Goal: Find specific page/section: Find specific page/section

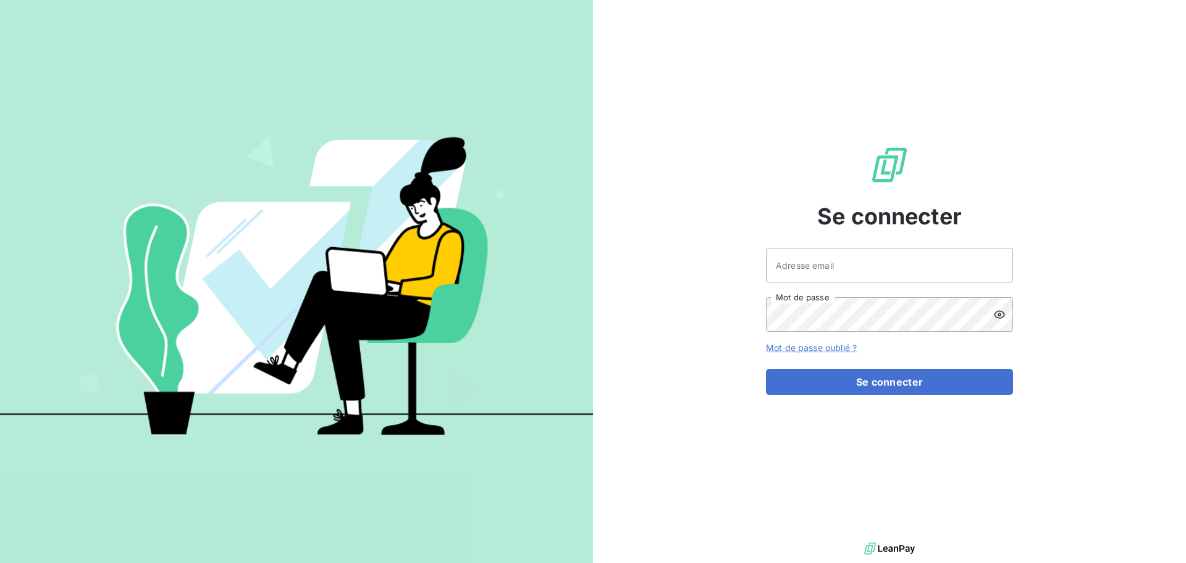
click at [0, 0] on div at bounding box center [0, 0] width 0 height 0
type input "fbouthemy@pgc.fr"
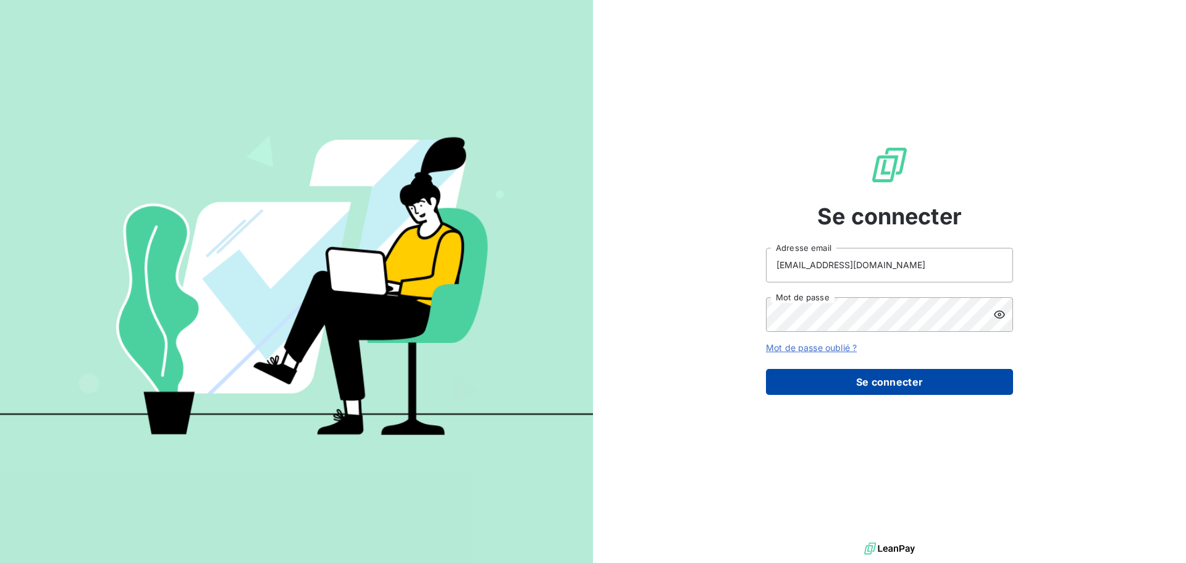
click at [897, 384] on button "Se connecter" at bounding box center [889, 382] width 247 height 26
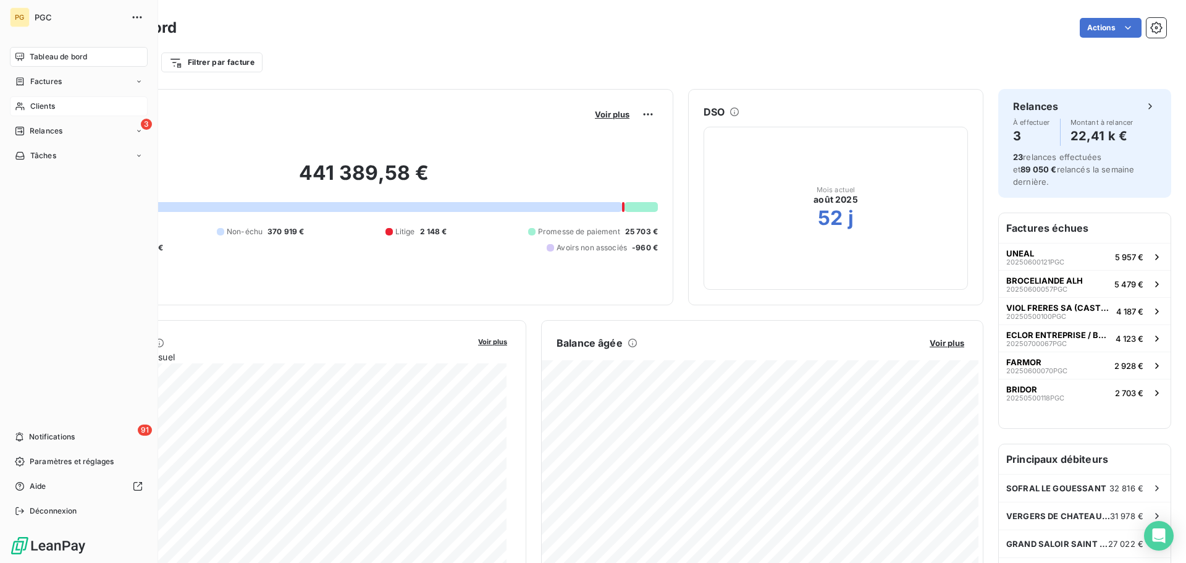
click at [38, 105] on span "Clients" at bounding box center [42, 106] width 25 height 11
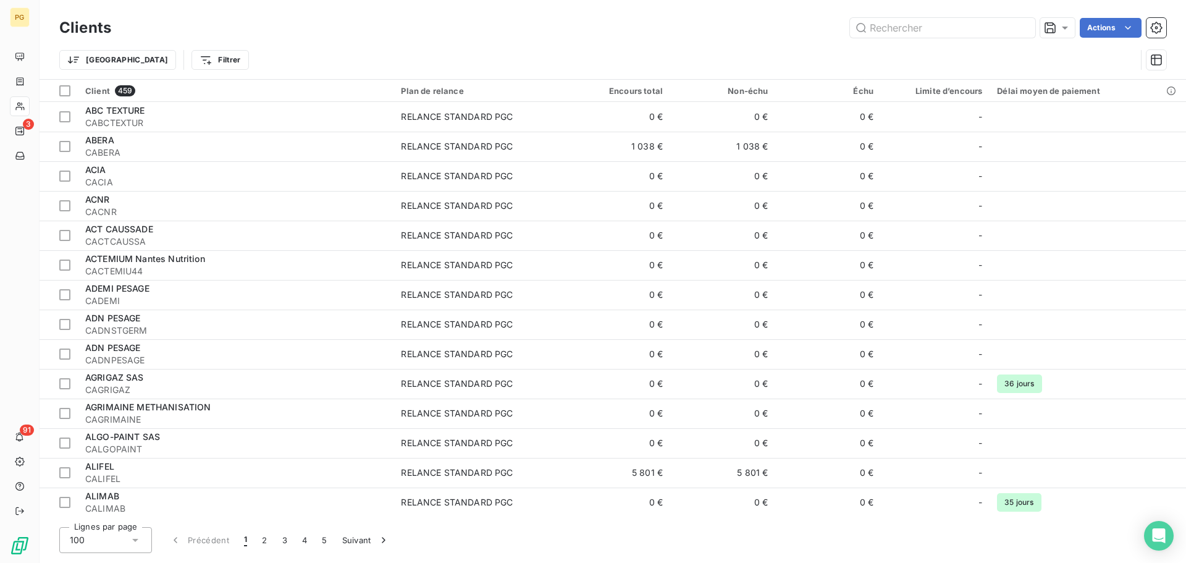
click at [1149, 562] on div at bounding box center [593, 563] width 1186 height 0
click at [932, 27] on input "text" at bounding box center [942, 28] width 185 height 20
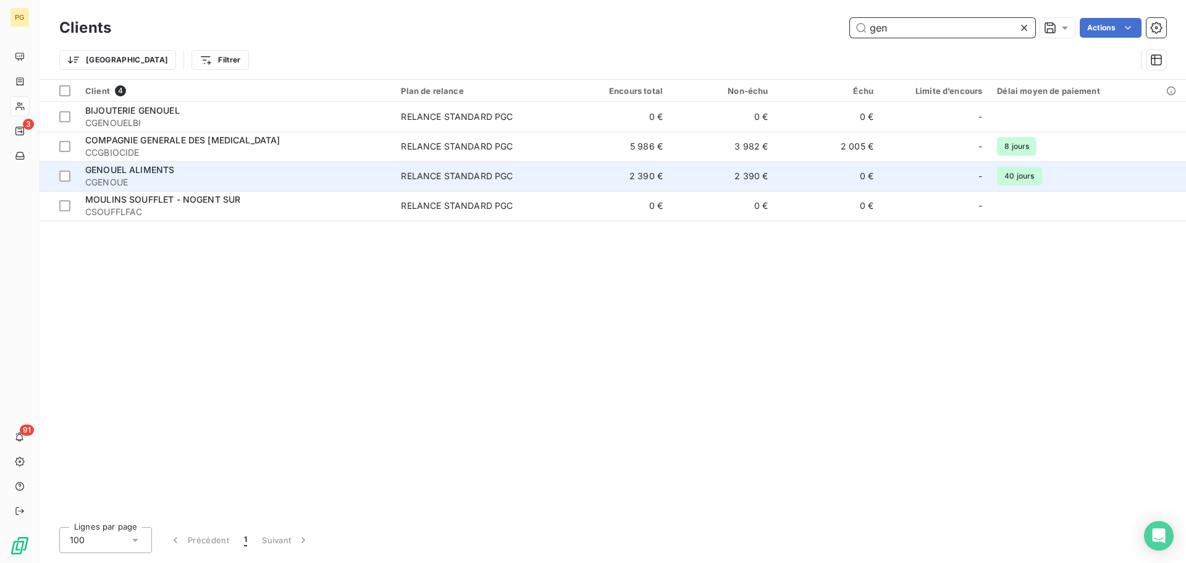
type input "gen"
click at [164, 178] on span "CGENOUE" at bounding box center [235, 182] width 301 height 12
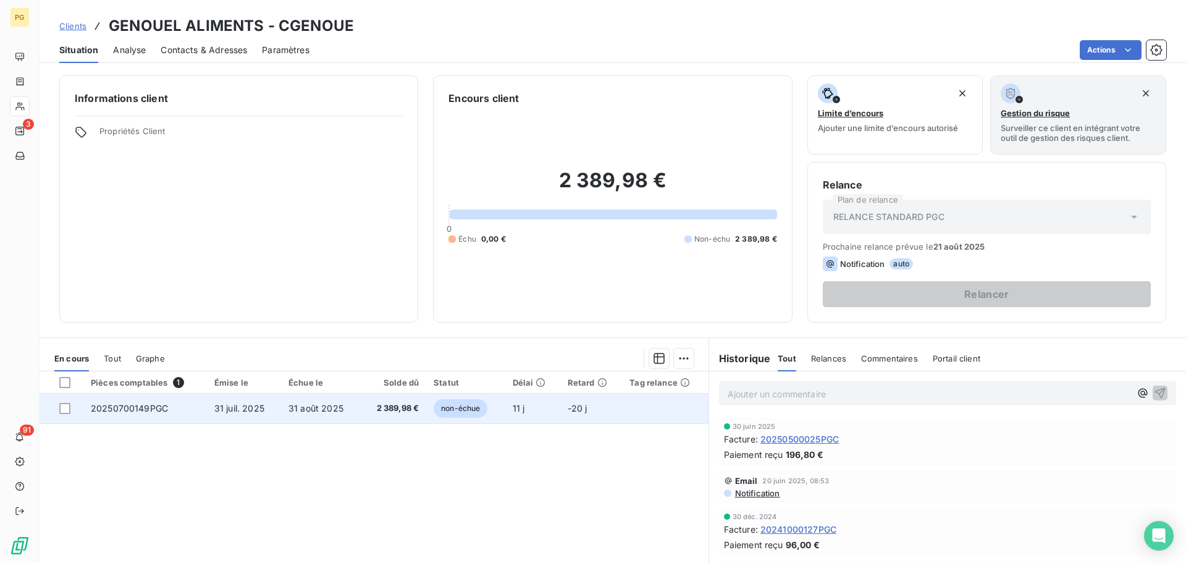
click at [149, 410] on span "20250700149PGC" at bounding box center [129, 408] width 77 height 11
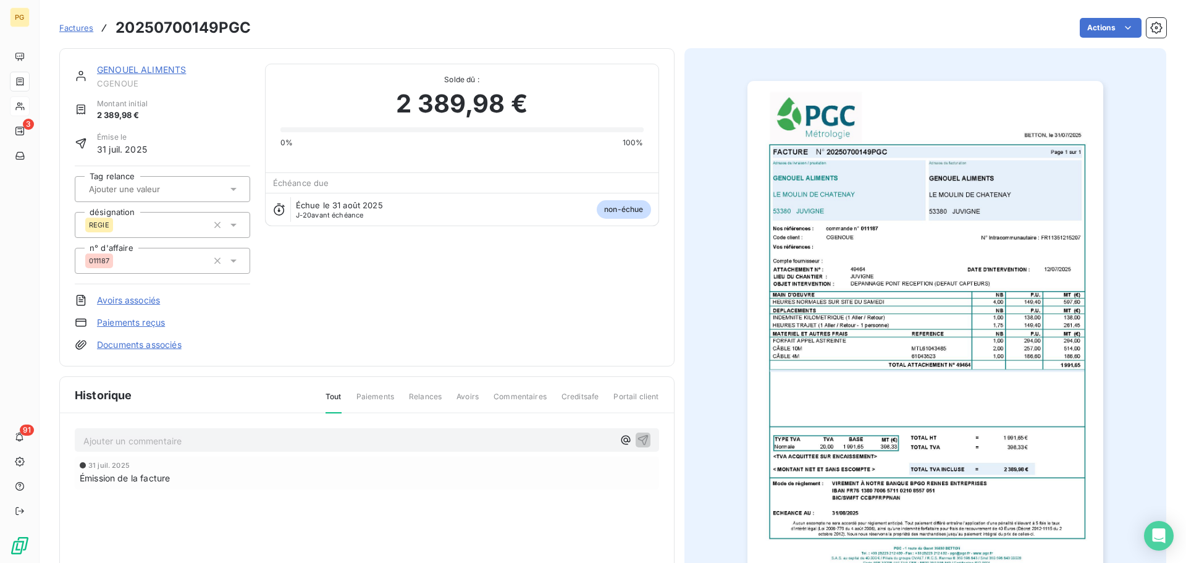
click at [118, 70] on link "GENOUEL ALIMENTS" at bounding box center [141, 69] width 89 height 11
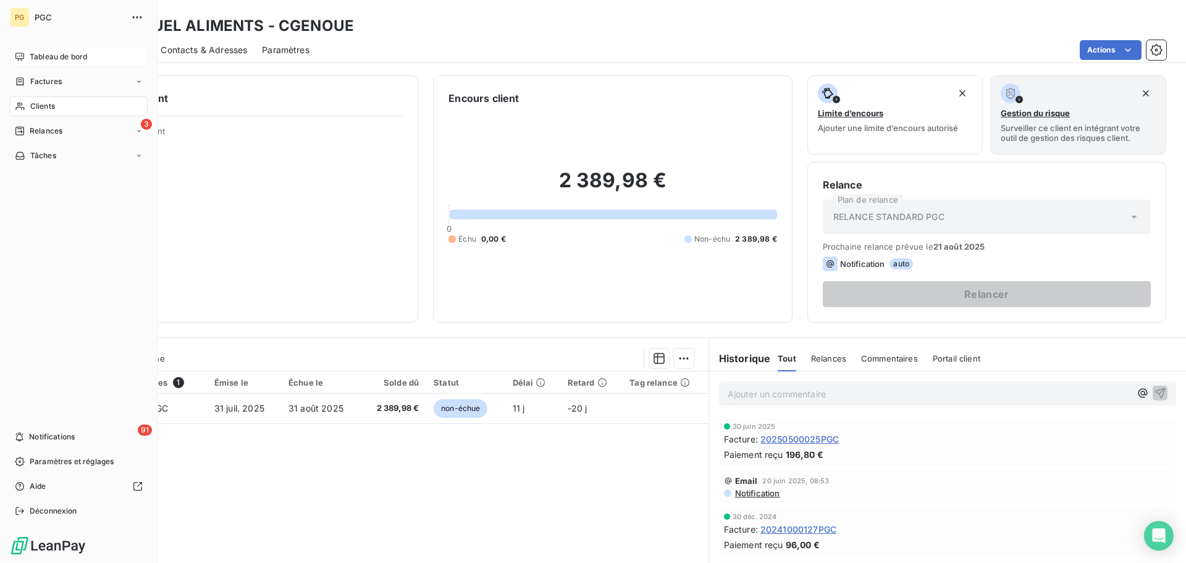
click at [46, 47] on div "Tableau de bord" at bounding box center [79, 57] width 138 height 20
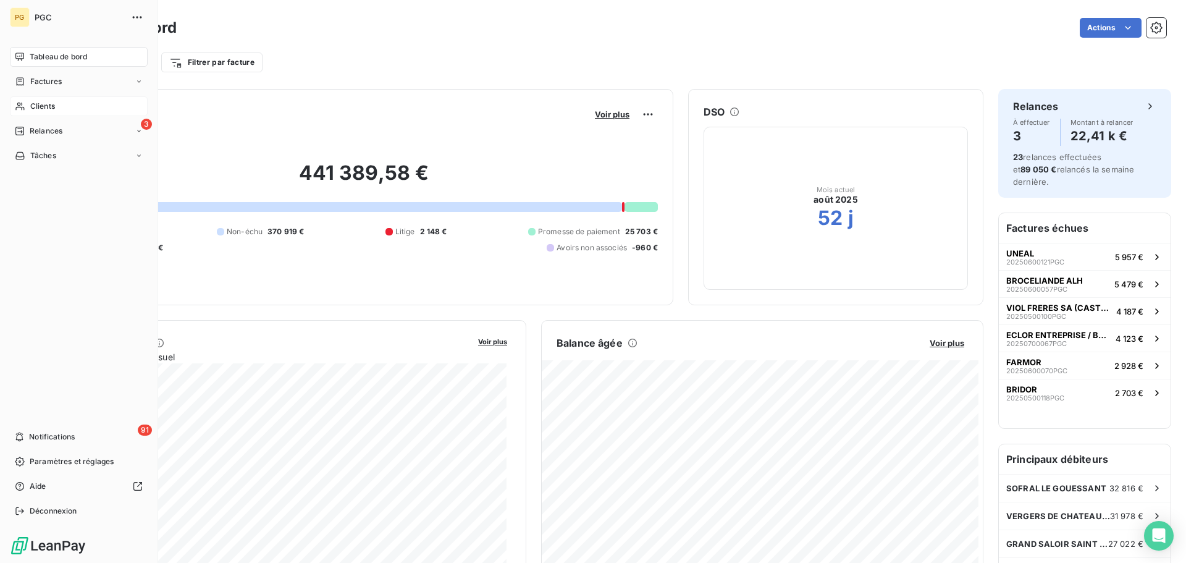
click at [46, 59] on span "Tableau de bord" at bounding box center [58, 56] width 57 height 11
click at [43, 105] on span "Clients" at bounding box center [42, 106] width 25 height 11
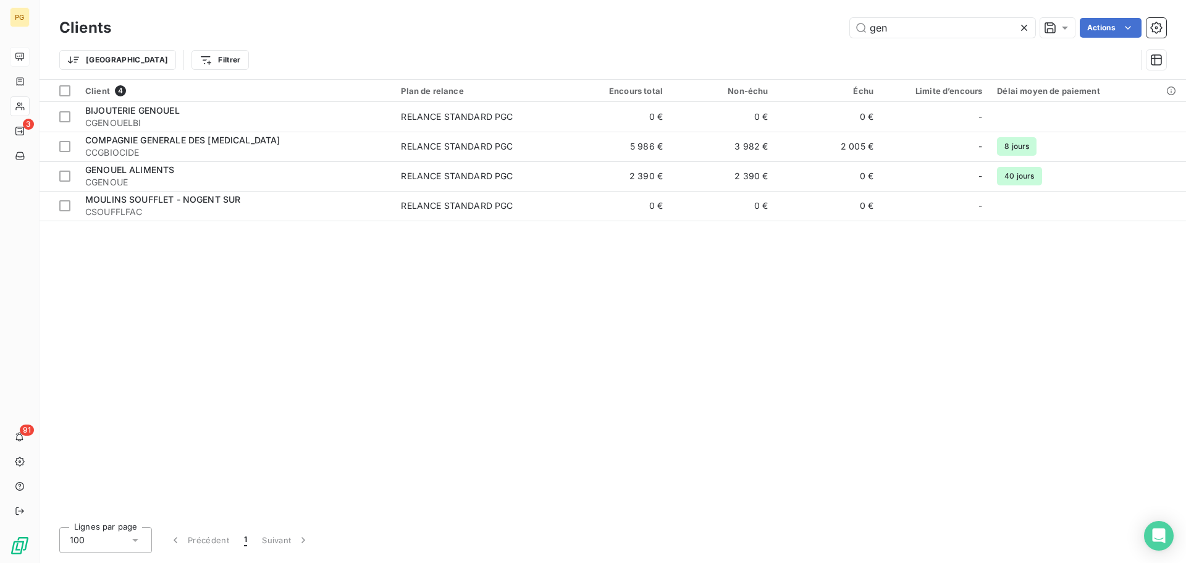
click at [1024, 30] on icon at bounding box center [1024, 28] width 12 height 12
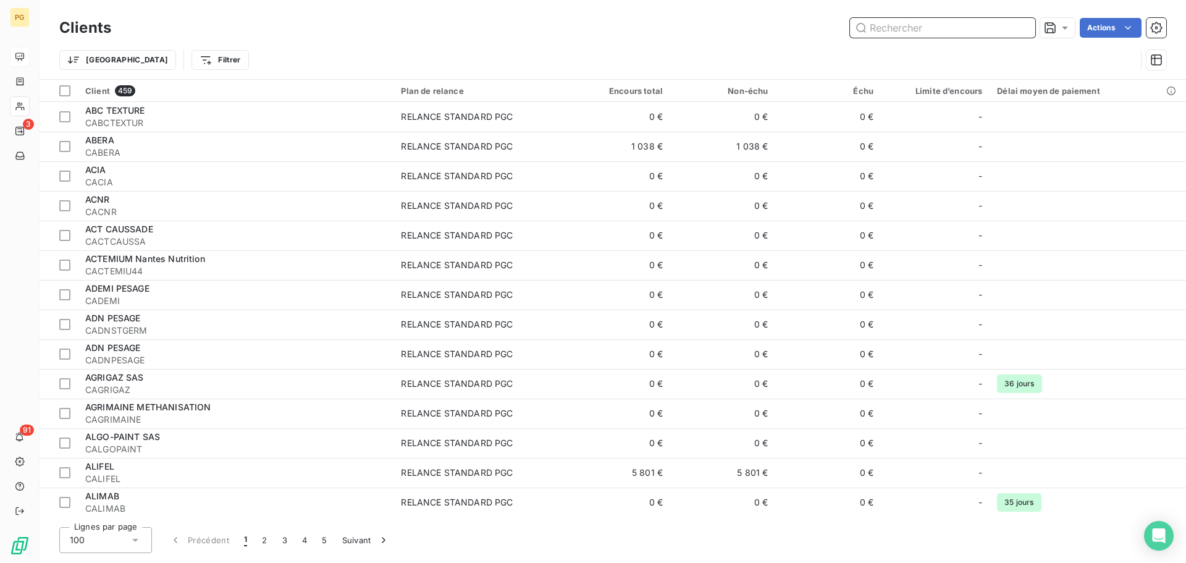
click at [937, 23] on input "text" at bounding box center [942, 28] width 185 height 20
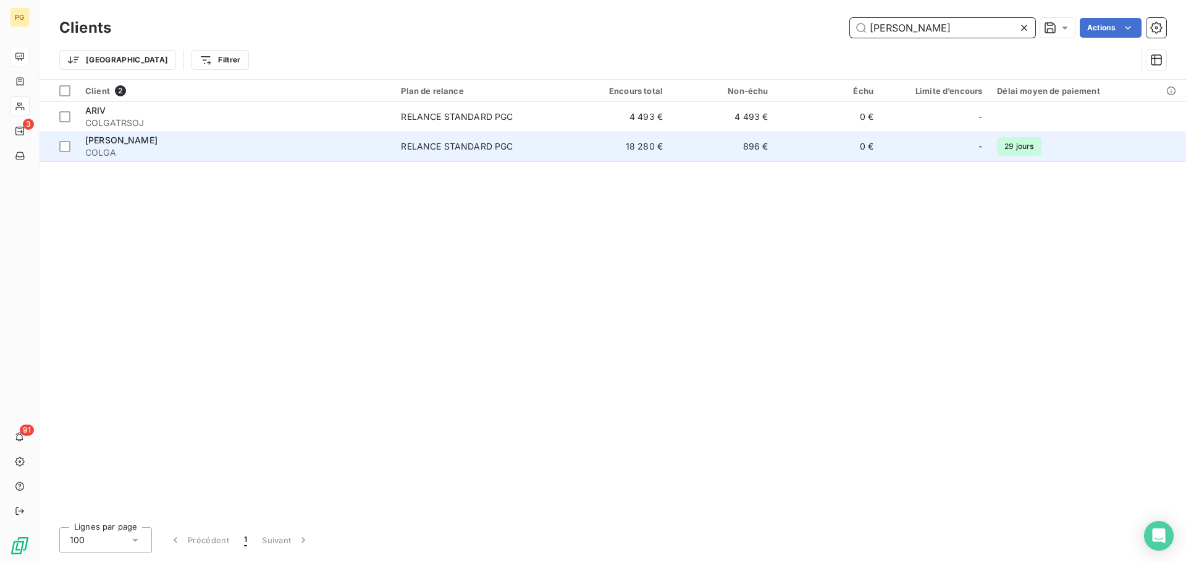
type input "[PERSON_NAME]"
click at [213, 154] on span "COLGA" at bounding box center [235, 152] width 301 height 12
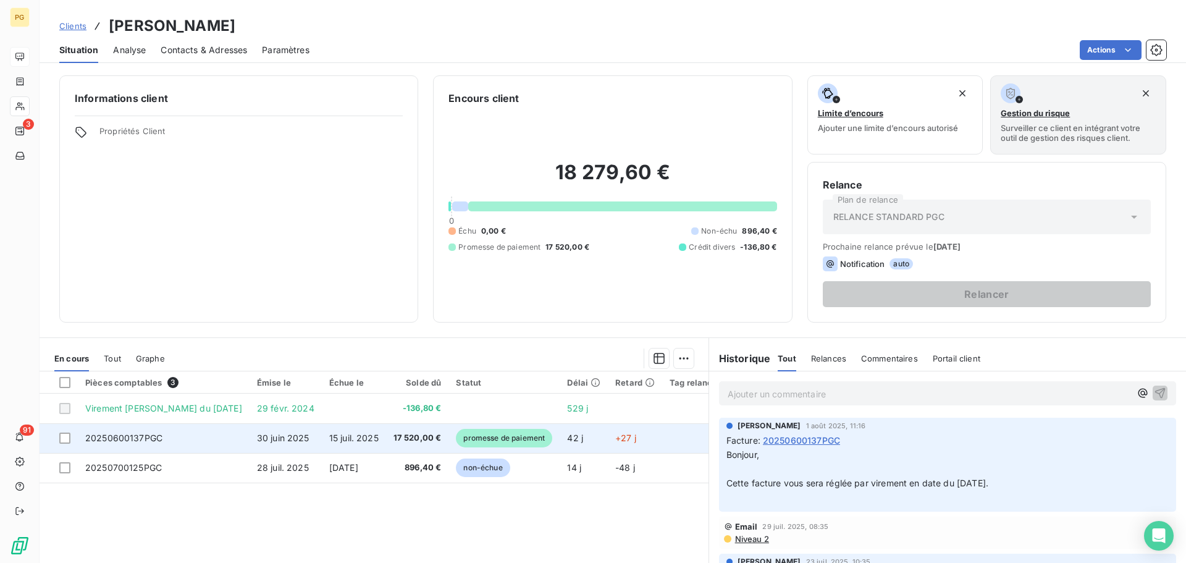
click at [322, 439] on td "15 juil. 2025" at bounding box center [354, 438] width 64 height 30
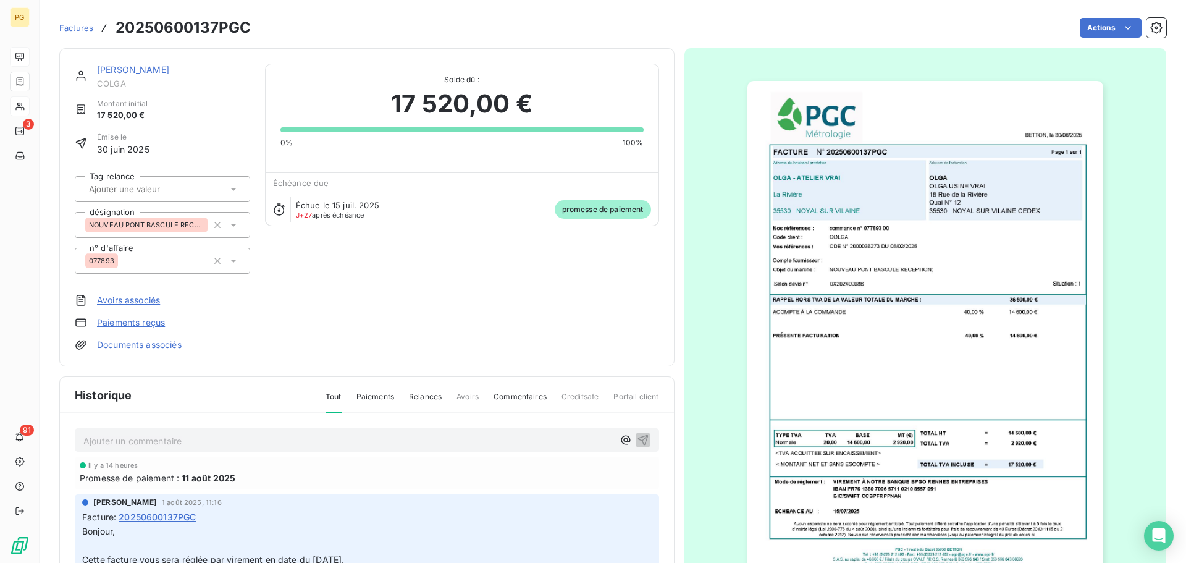
click at [103, 72] on link "[PERSON_NAME]" at bounding box center [133, 69] width 72 height 11
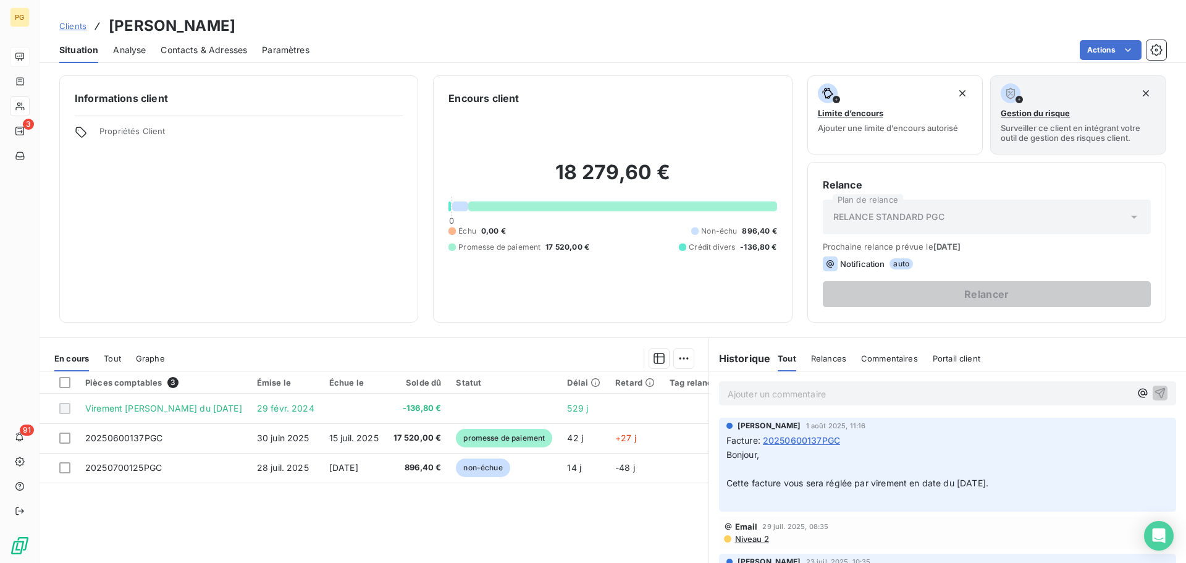
click at [116, 360] on span "Tout" at bounding box center [112, 358] width 17 height 10
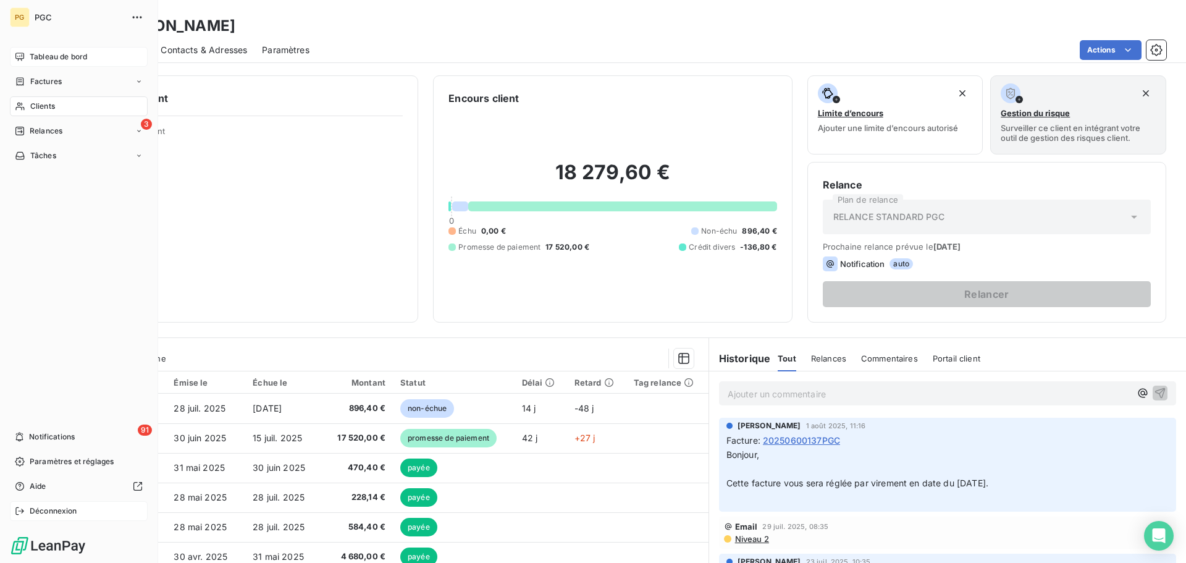
click at [36, 510] on span "Déconnexion" at bounding box center [54, 510] width 48 height 11
